Goal: Information Seeking & Learning: Learn about a topic

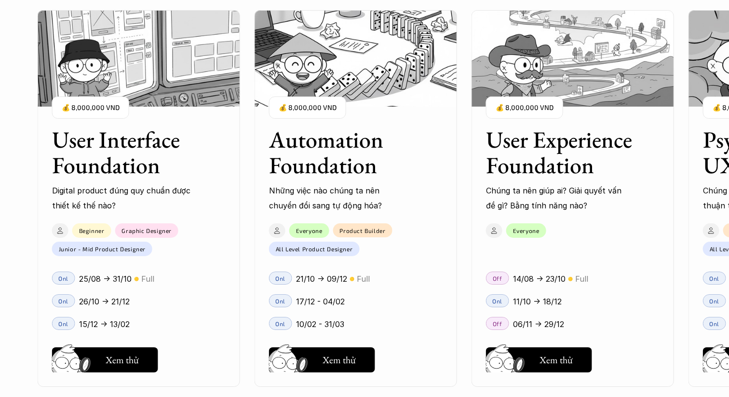
scroll to position [940, 0]
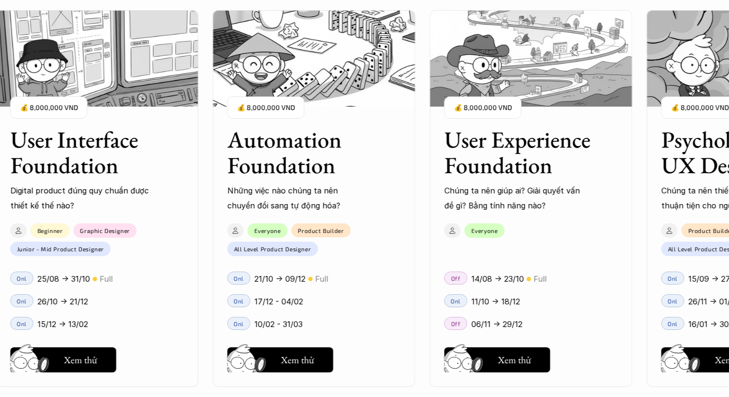
click at [525, 178] on h3 "User Experience Foundation" at bounding box center [519, 152] width 150 height 51
click at [522, 165] on h3 "User Experience Foundation" at bounding box center [519, 152] width 150 height 51
click at [512, 354] on h5 "Hay thôi" at bounding box center [514, 360] width 33 height 14
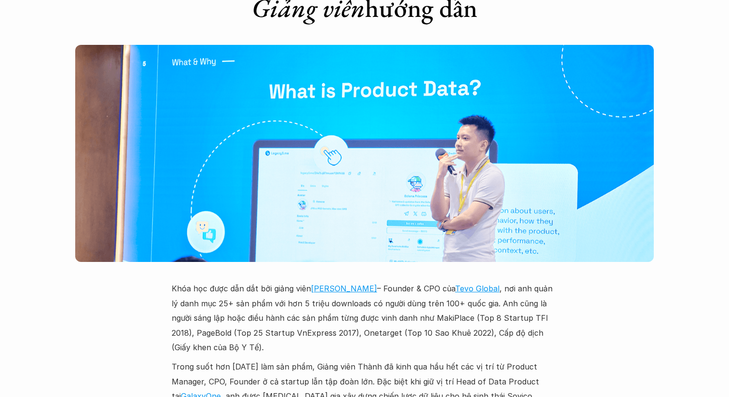
scroll to position [2669, 0]
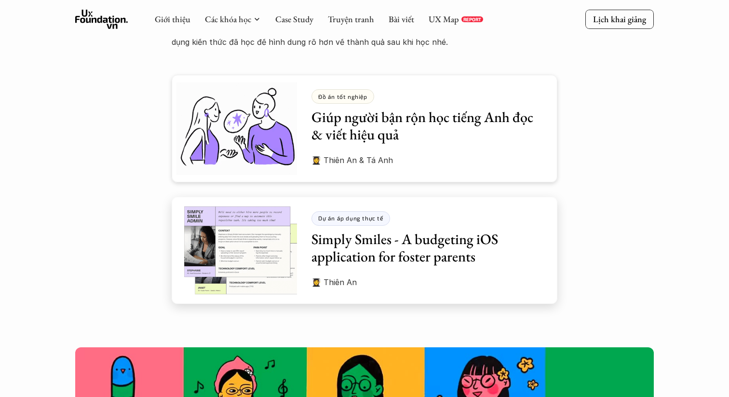
scroll to position [2648, 0]
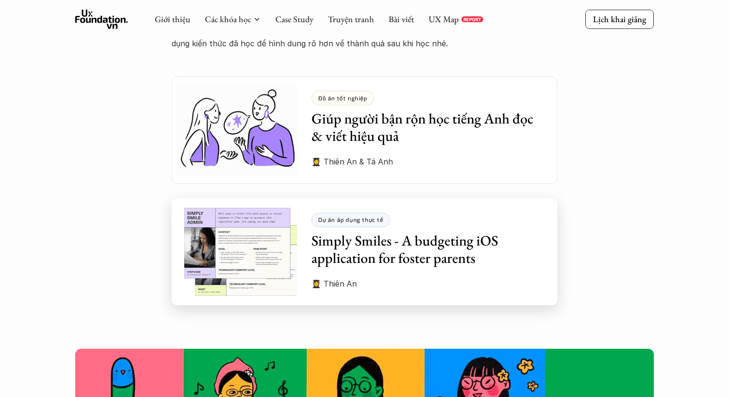
click at [465, 250] on h3 "Simply Smiles - A budgeting iOS application for foster parents" at bounding box center [427, 249] width 231 height 35
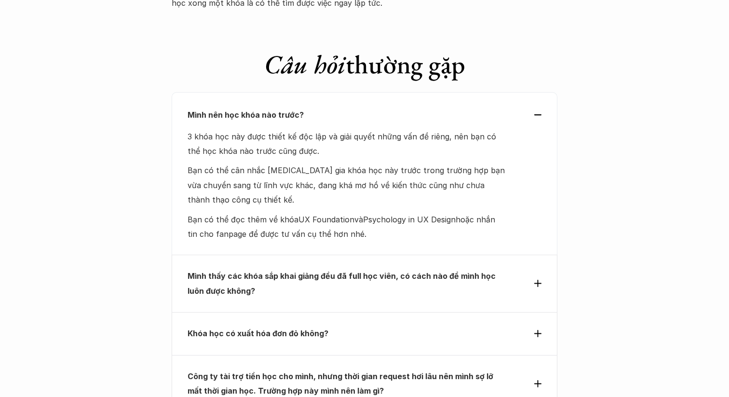
scroll to position [4081, 0]
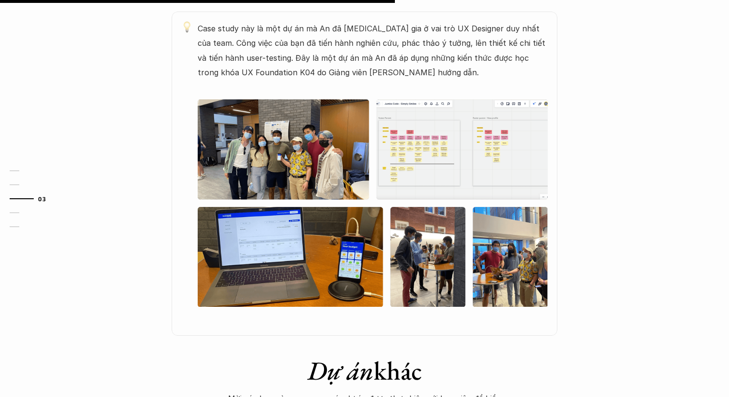
scroll to position [566, 0]
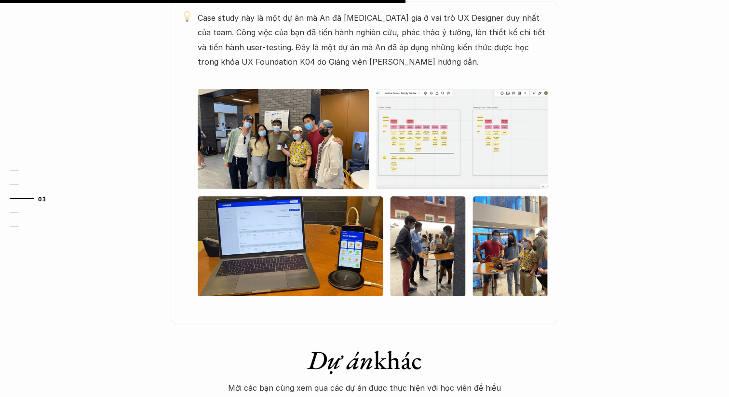
click at [449, 177] on img at bounding box center [373, 192] width 350 height 207
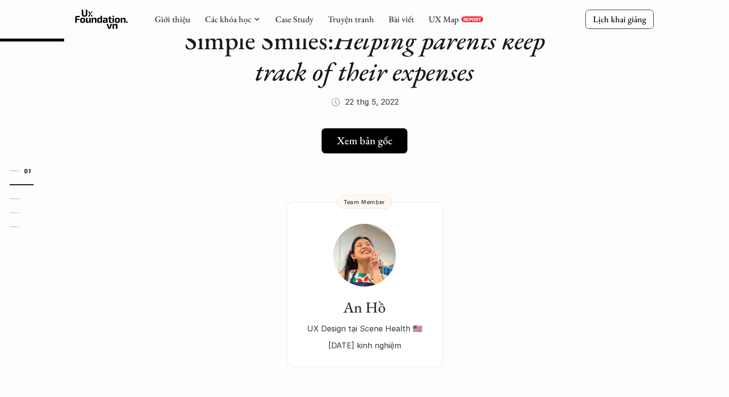
scroll to position [0, 0]
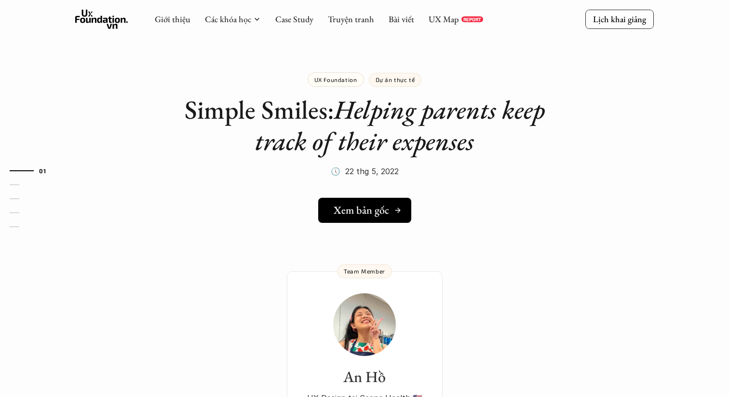
click at [391, 211] on div "Xem bản gốc" at bounding box center [368, 210] width 68 height 13
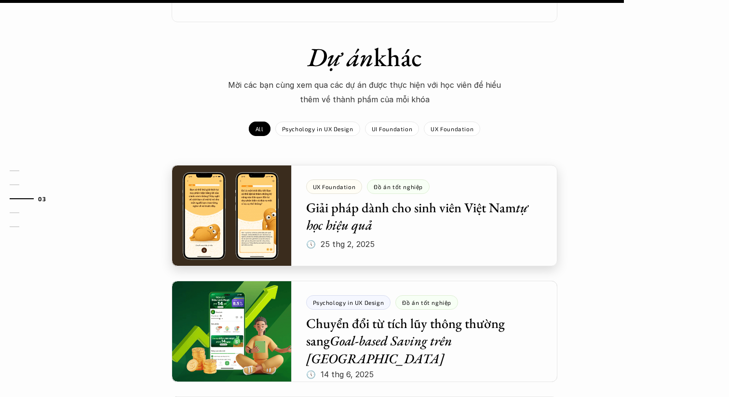
scroll to position [875, 0]
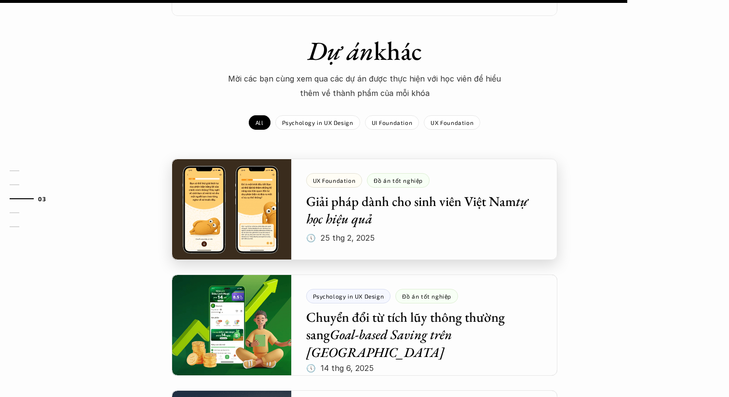
click at [401, 245] on div at bounding box center [365, 209] width 386 height 101
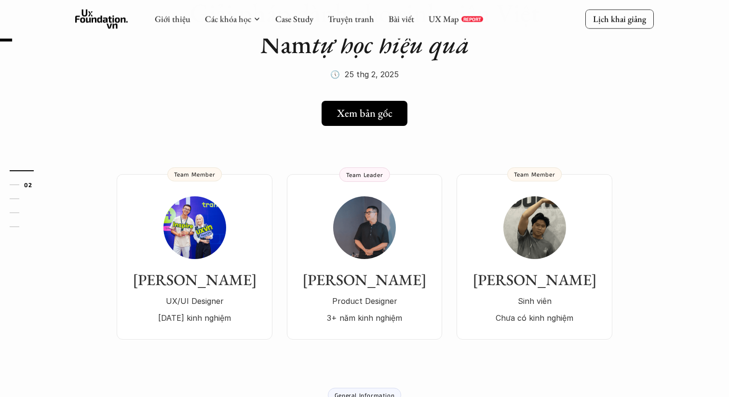
scroll to position [150, 0]
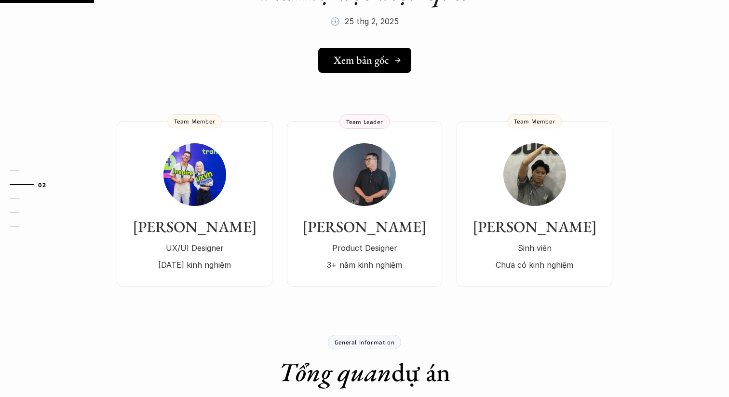
click at [368, 66] on h5 "Xem bản gốc" at bounding box center [361, 60] width 55 height 13
